Goal: Task Accomplishment & Management: Use online tool/utility

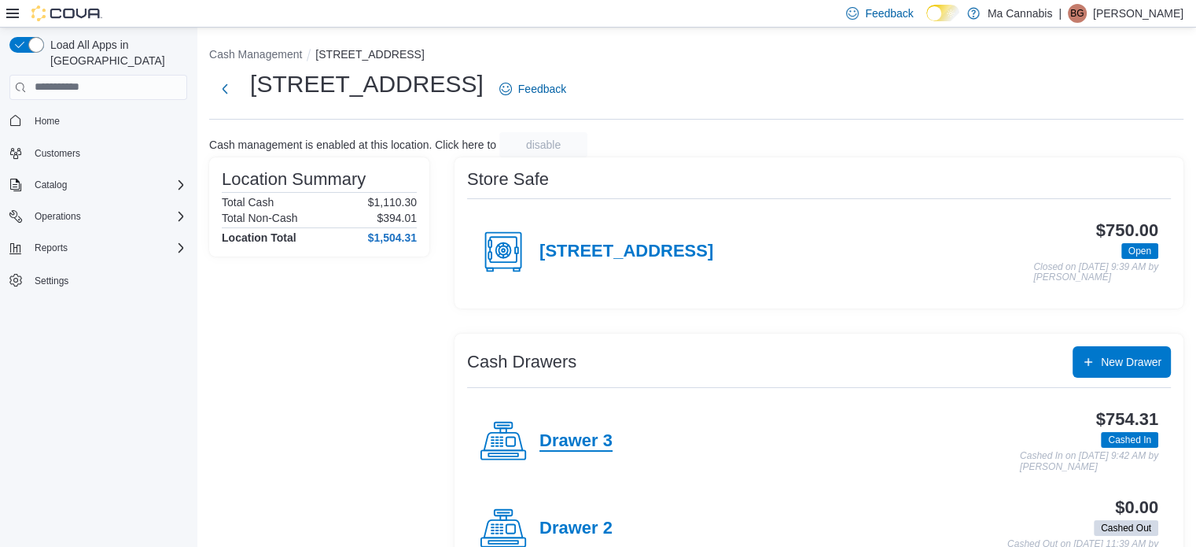
click at [565, 449] on h4 "Drawer 3" at bounding box center [575, 441] width 73 height 20
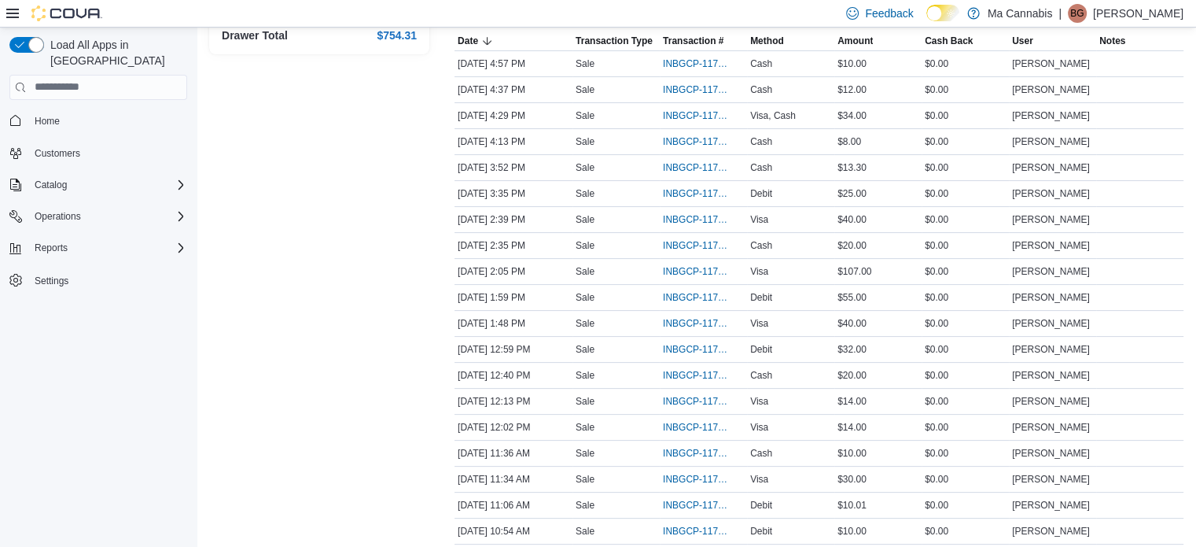
scroll to position [280, 0]
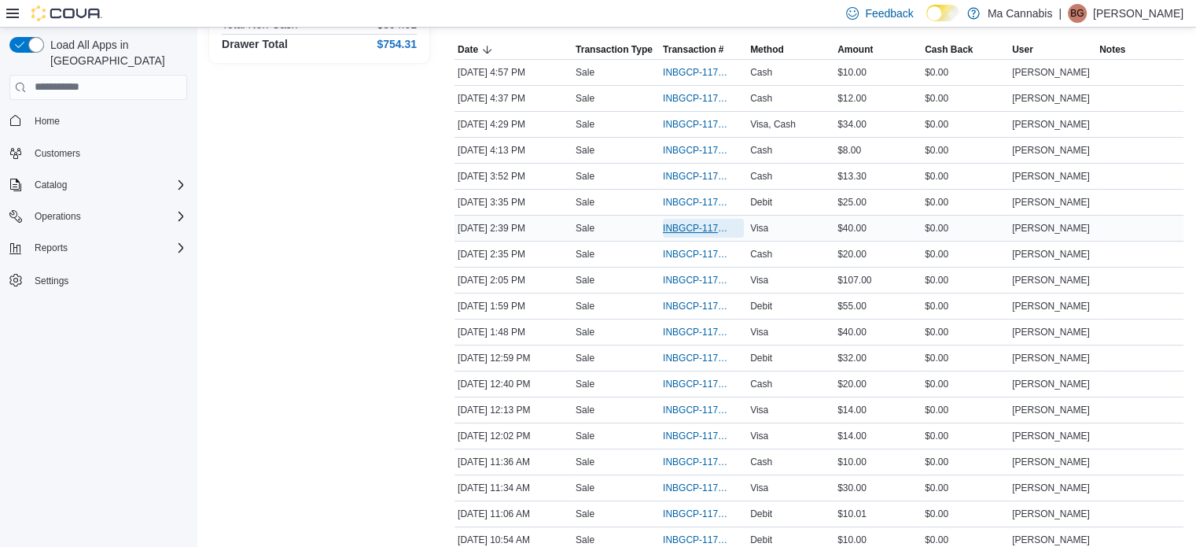
click at [687, 232] on span "INBGCP-117501" at bounding box center [695, 228] width 65 height 13
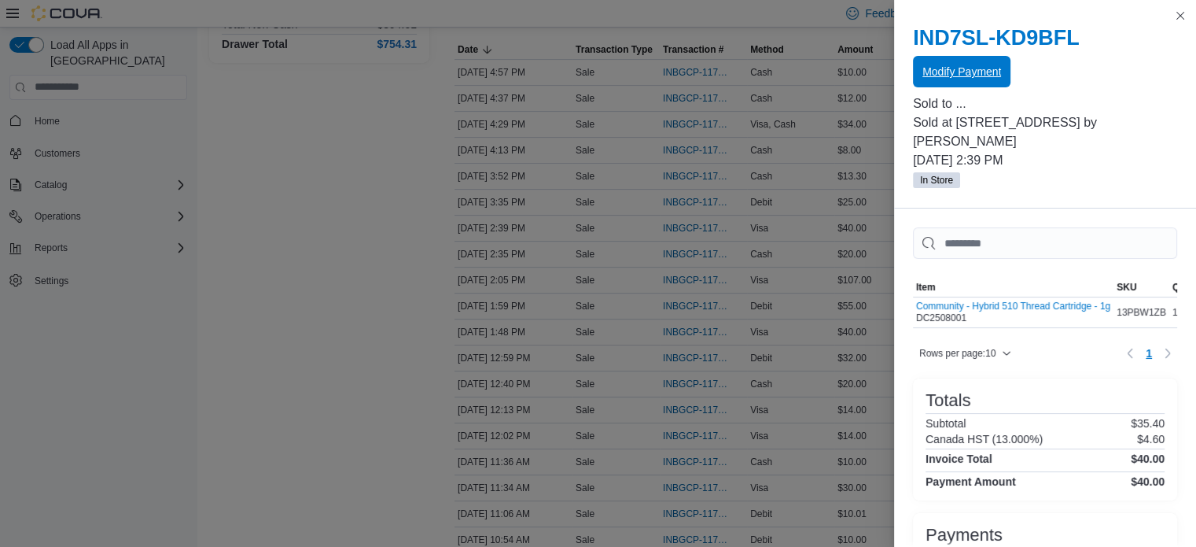
click at [966, 64] on span "Modify Payment" at bounding box center [961, 71] width 79 height 31
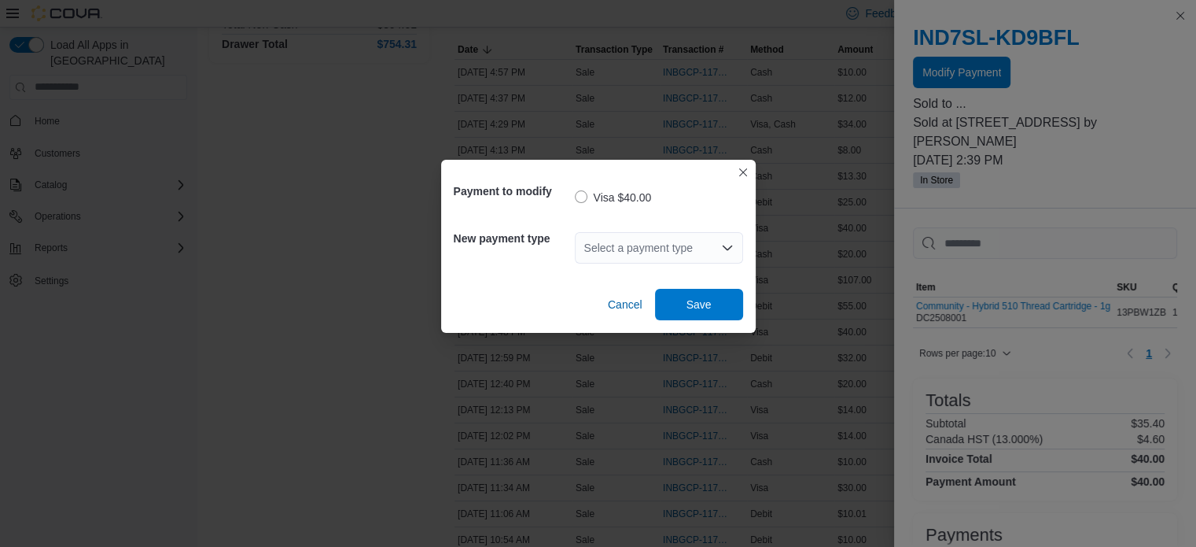
click at [683, 241] on div "Select a payment type" at bounding box center [659, 247] width 168 height 31
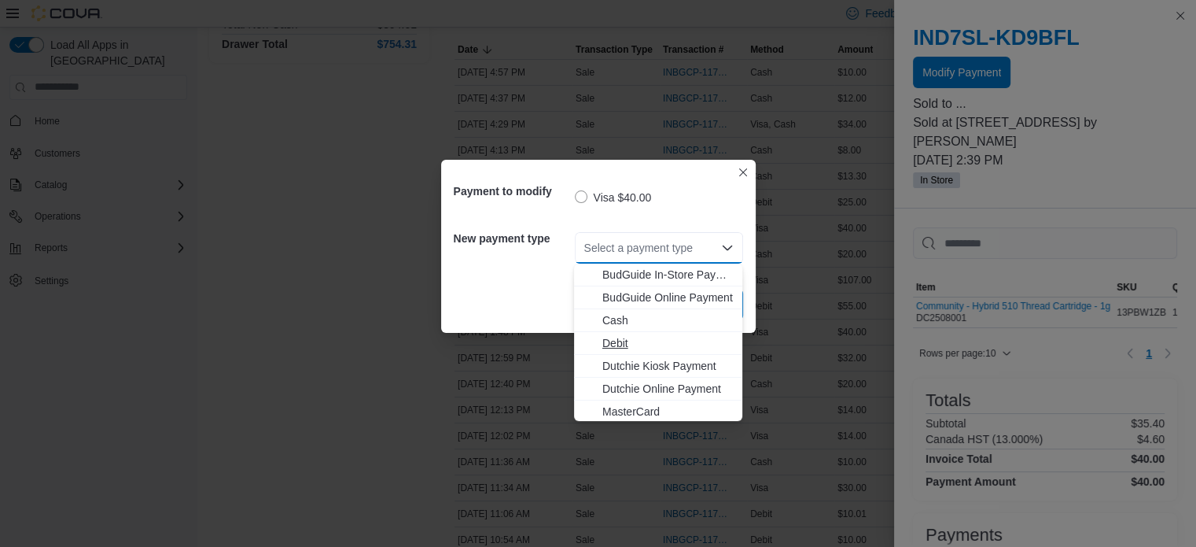
click at [629, 343] on span "Debit" at bounding box center [667, 343] width 131 height 16
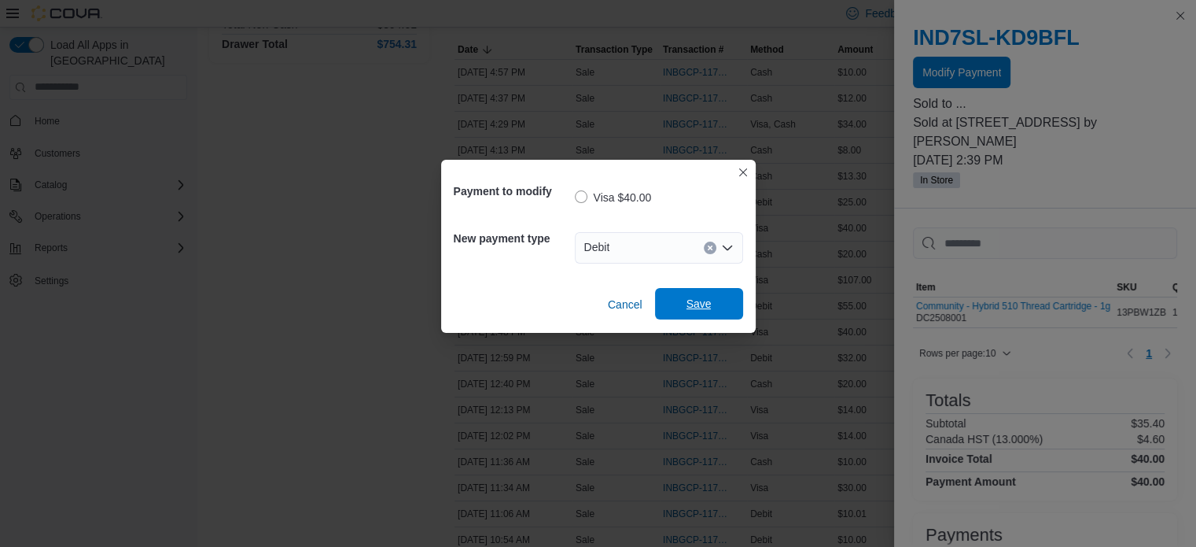
click at [681, 305] on span "Save" at bounding box center [698, 303] width 69 height 31
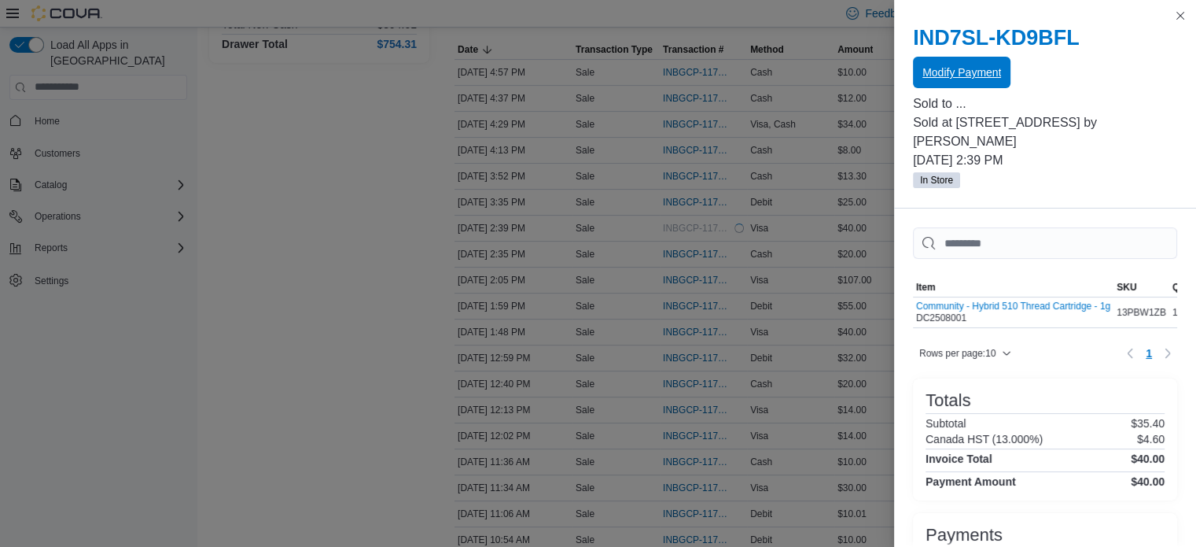
scroll to position [0, 0]
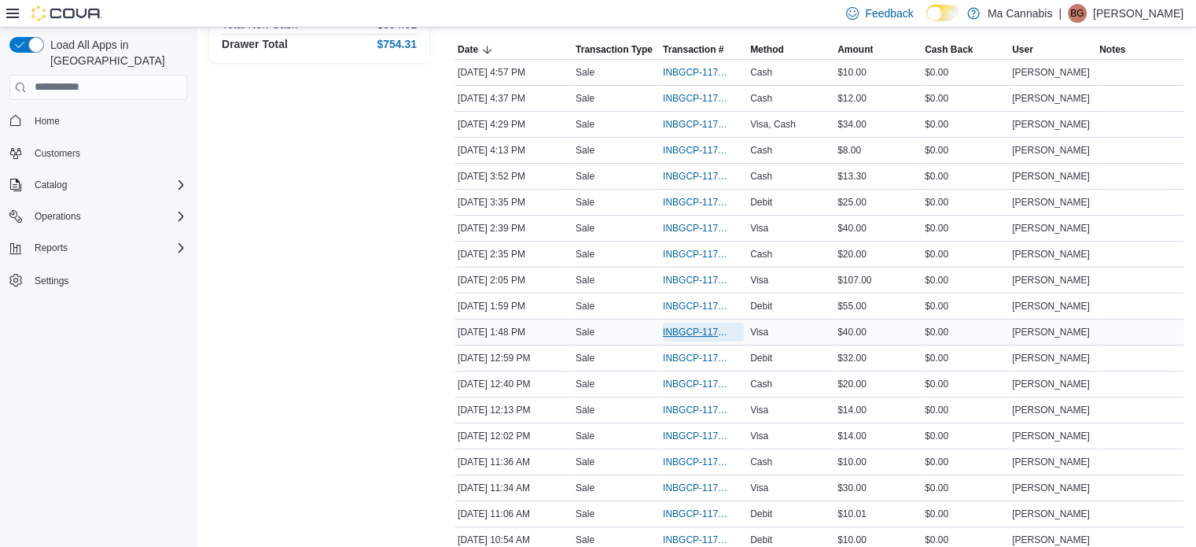
click at [717, 332] on span "INBGCP-117495" at bounding box center [695, 332] width 65 height 13
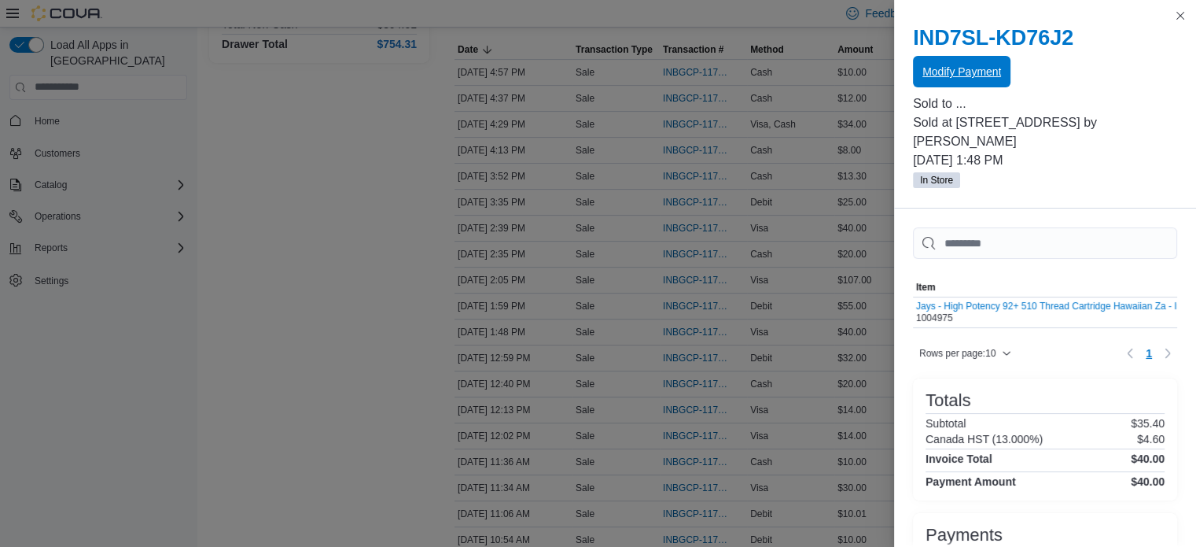
click at [973, 72] on span "Modify Payment" at bounding box center [961, 72] width 79 height 16
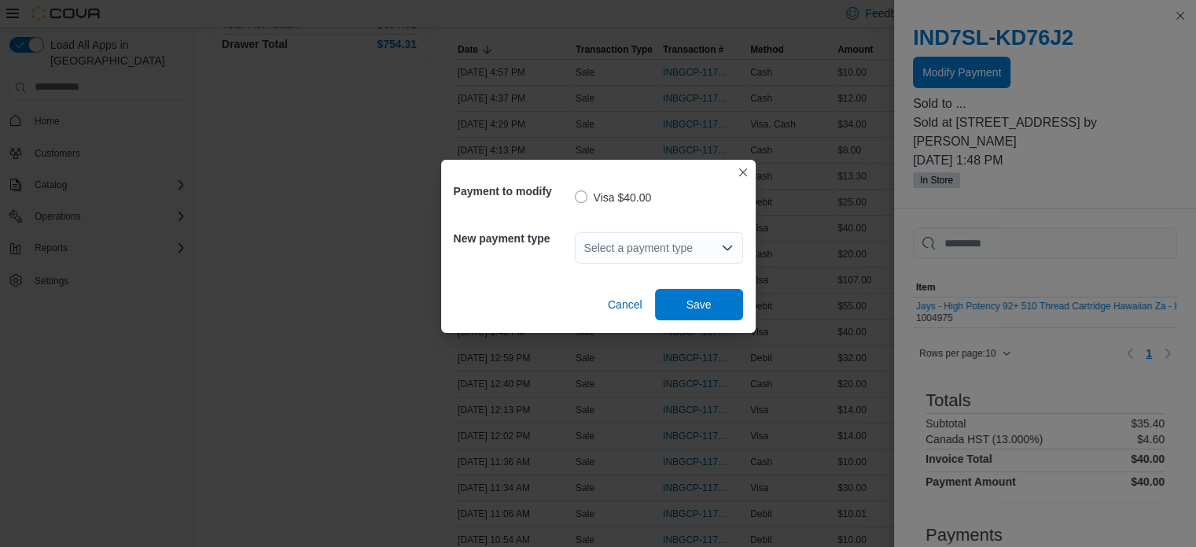
click at [683, 253] on div "Select a payment type" at bounding box center [659, 247] width 168 height 31
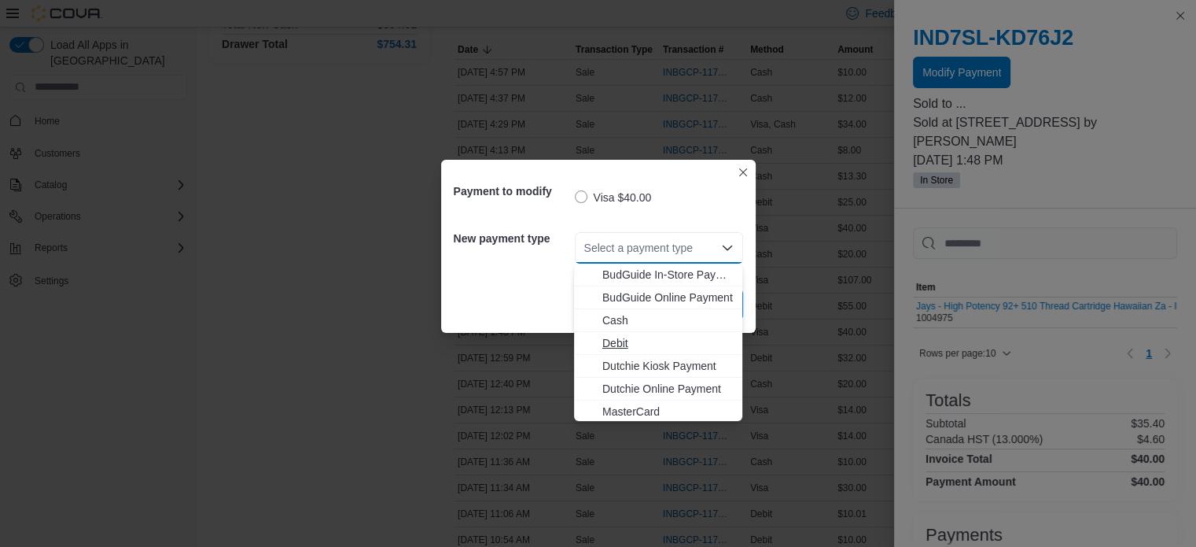
click at [630, 340] on span "Debit" at bounding box center [667, 343] width 131 height 16
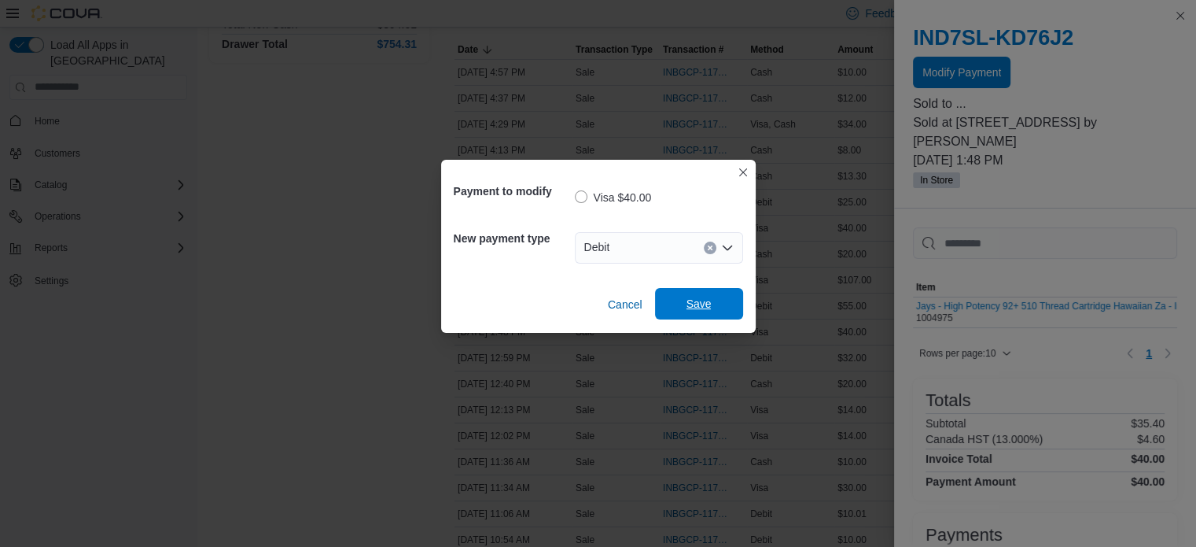
click at [690, 307] on span "Save" at bounding box center [698, 304] width 25 height 16
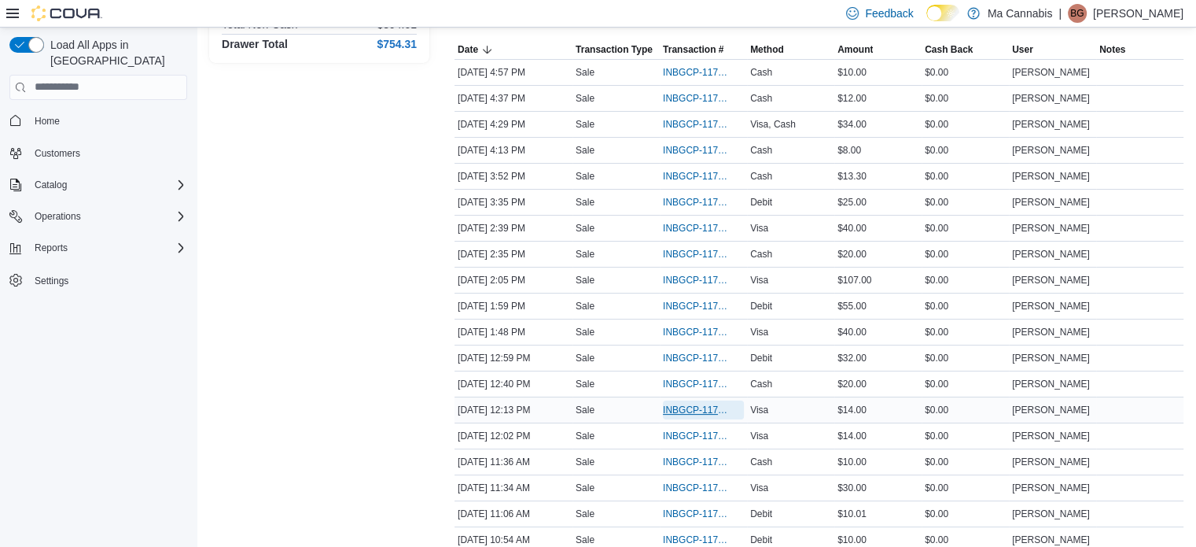
click at [691, 405] on span "INBGCP-117489" at bounding box center [695, 409] width 65 height 13
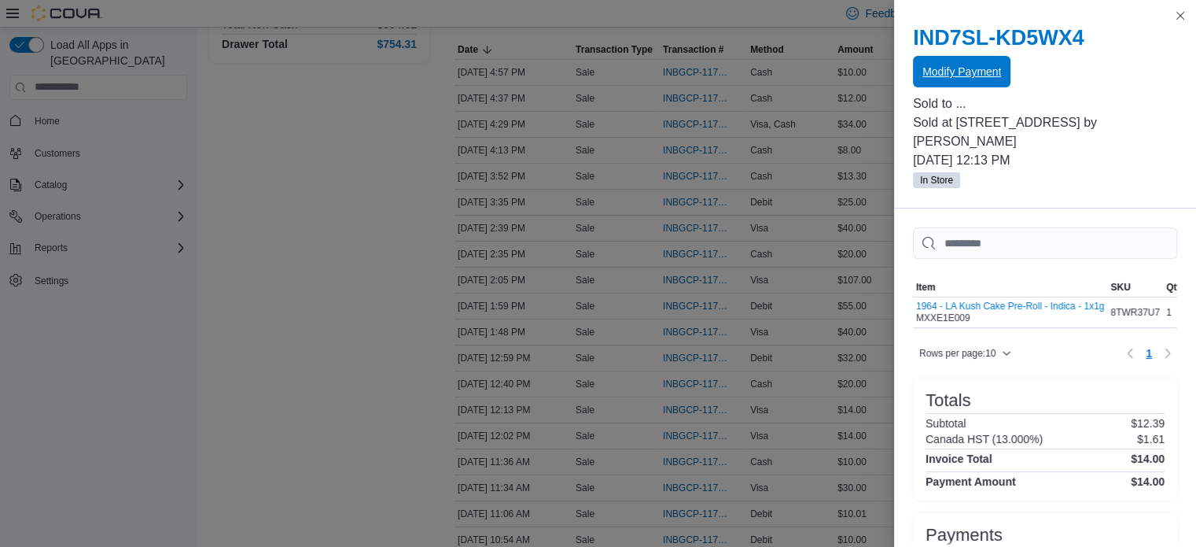
click at [962, 69] on span "Modify Payment" at bounding box center [961, 72] width 79 height 16
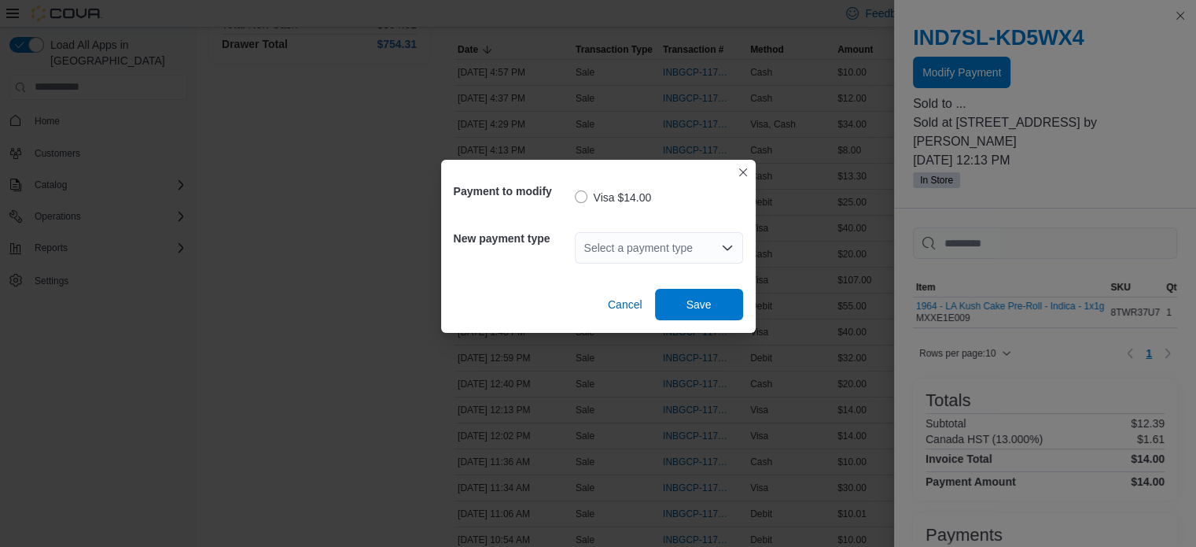
click at [688, 249] on div "Select a payment type" at bounding box center [659, 247] width 168 height 31
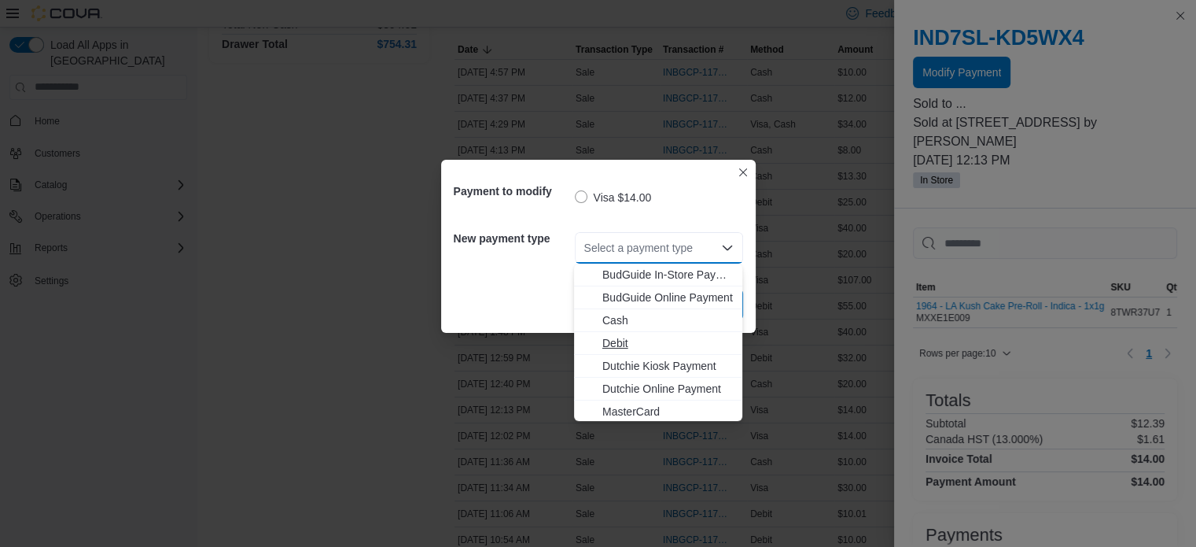
click at [651, 336] on span "Debit" at bounding box center [667, 343] width 131 height 16
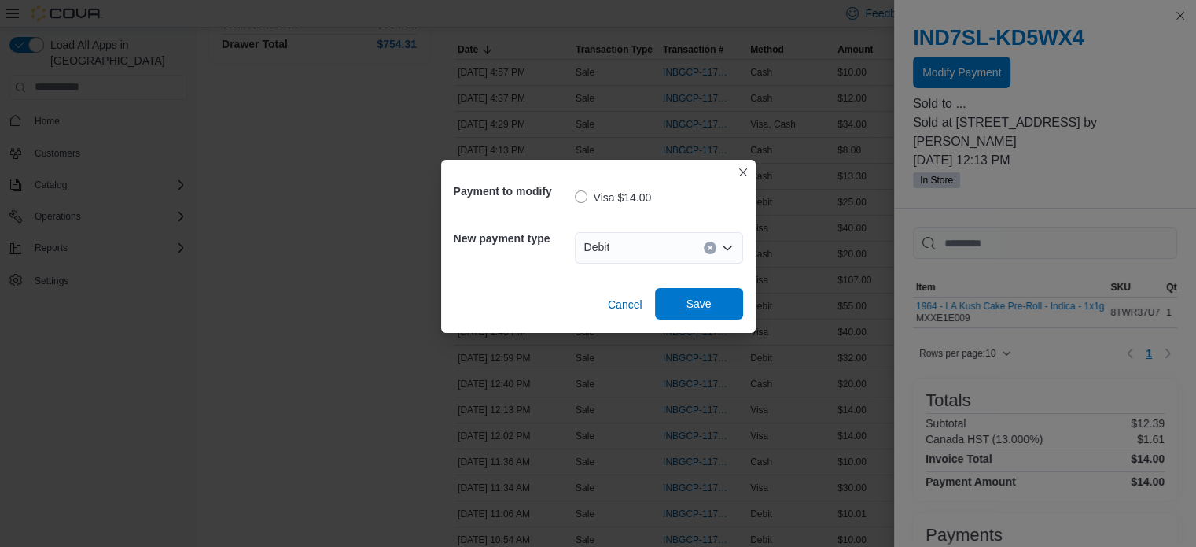
click at [690, 307] on span "Save" at bounding box center [698, 304] width 25 height 16
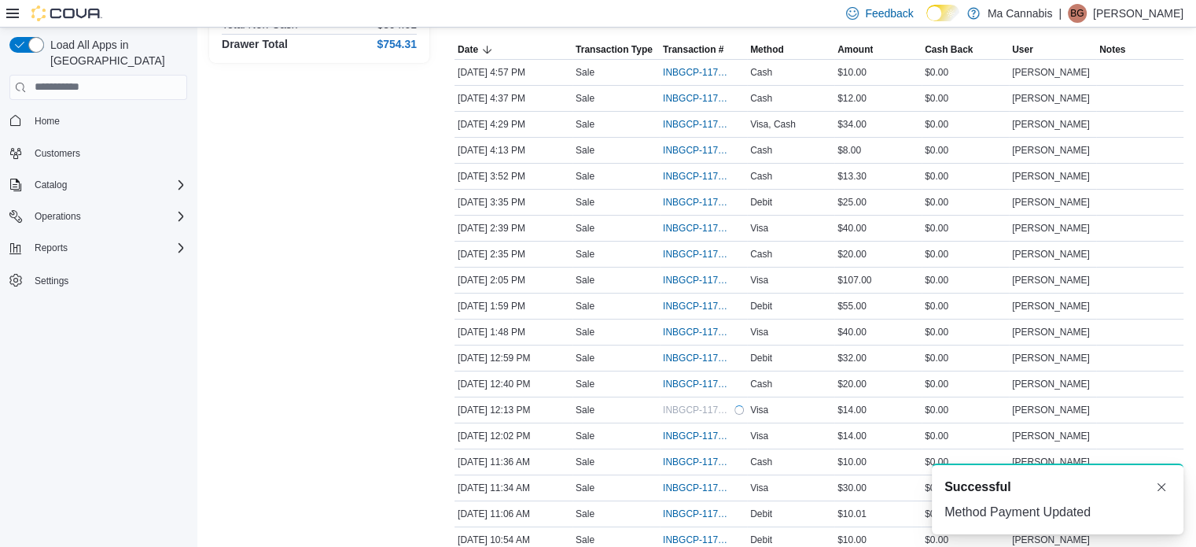
scroll to position [384, 0]
